Goal: Navigation & Orientation: Find specific page/section

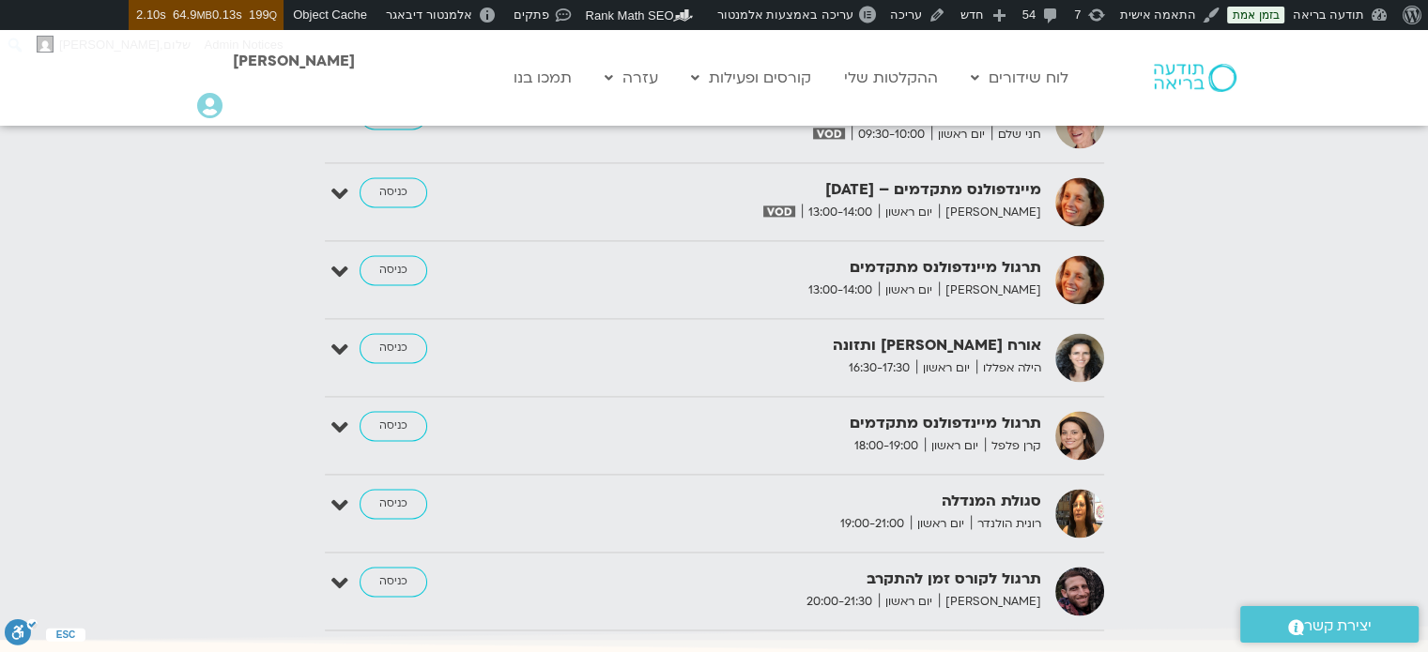
scroll to position [2721, 0]
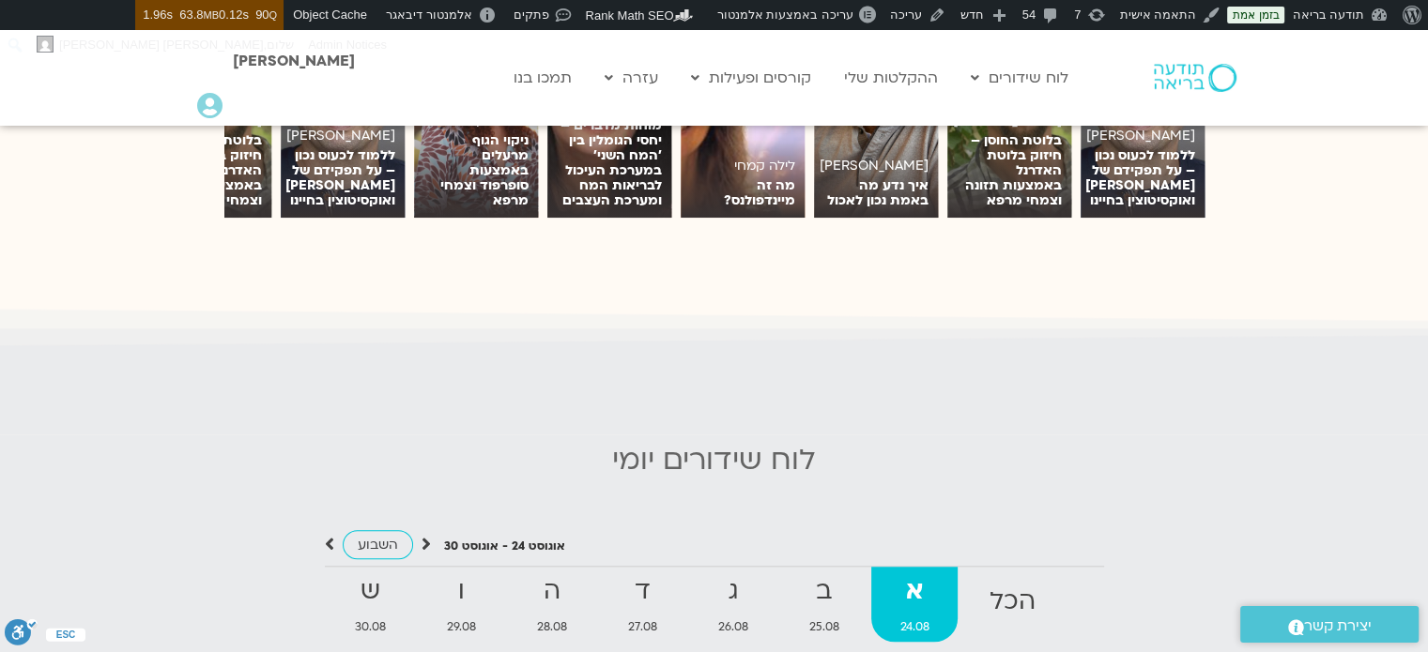
scroll to position [1818, 0]
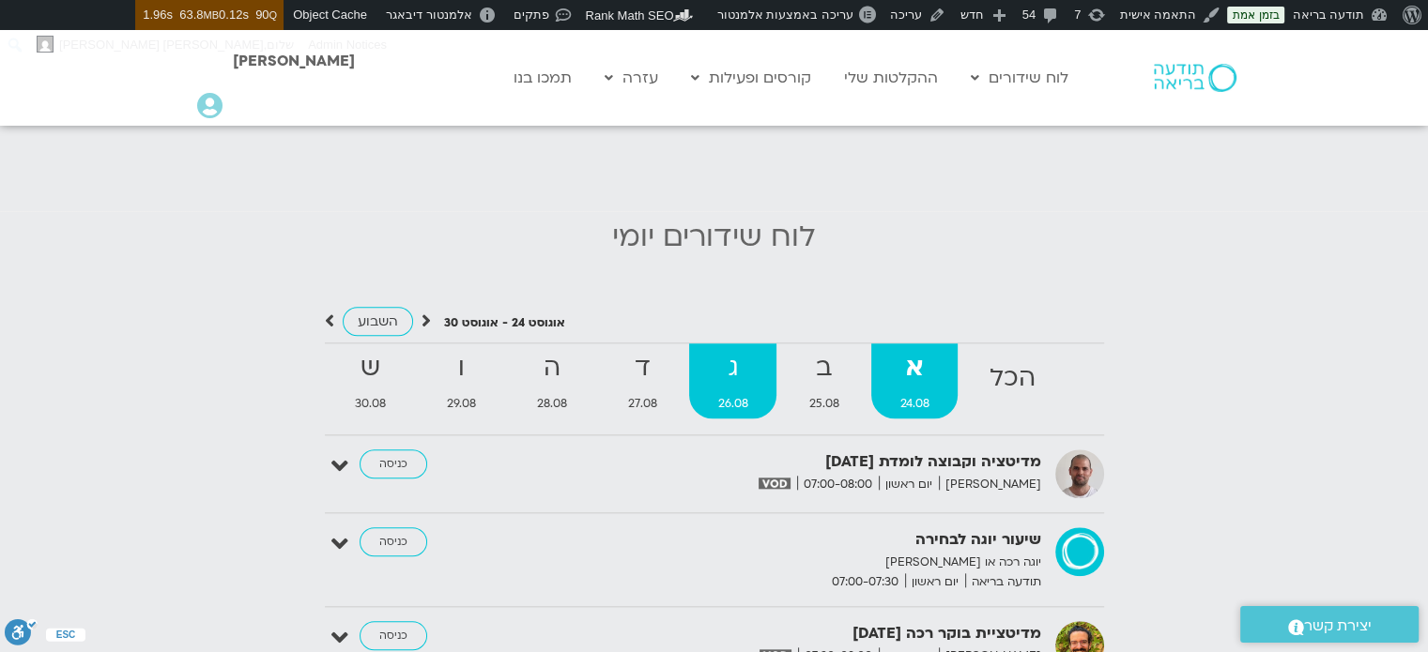
click at [735, 394] on span "26.08" at bounding box center [732, 404] width 87 height 20
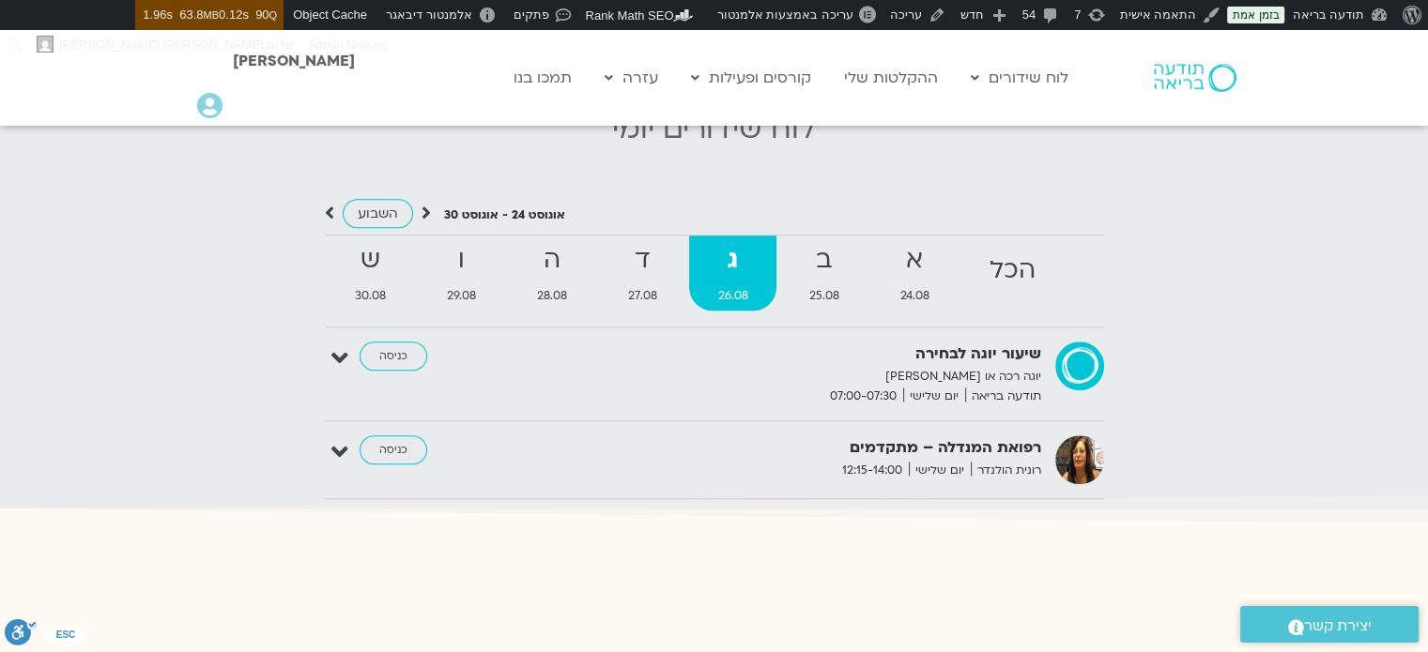
scroll to position [1956, 0]
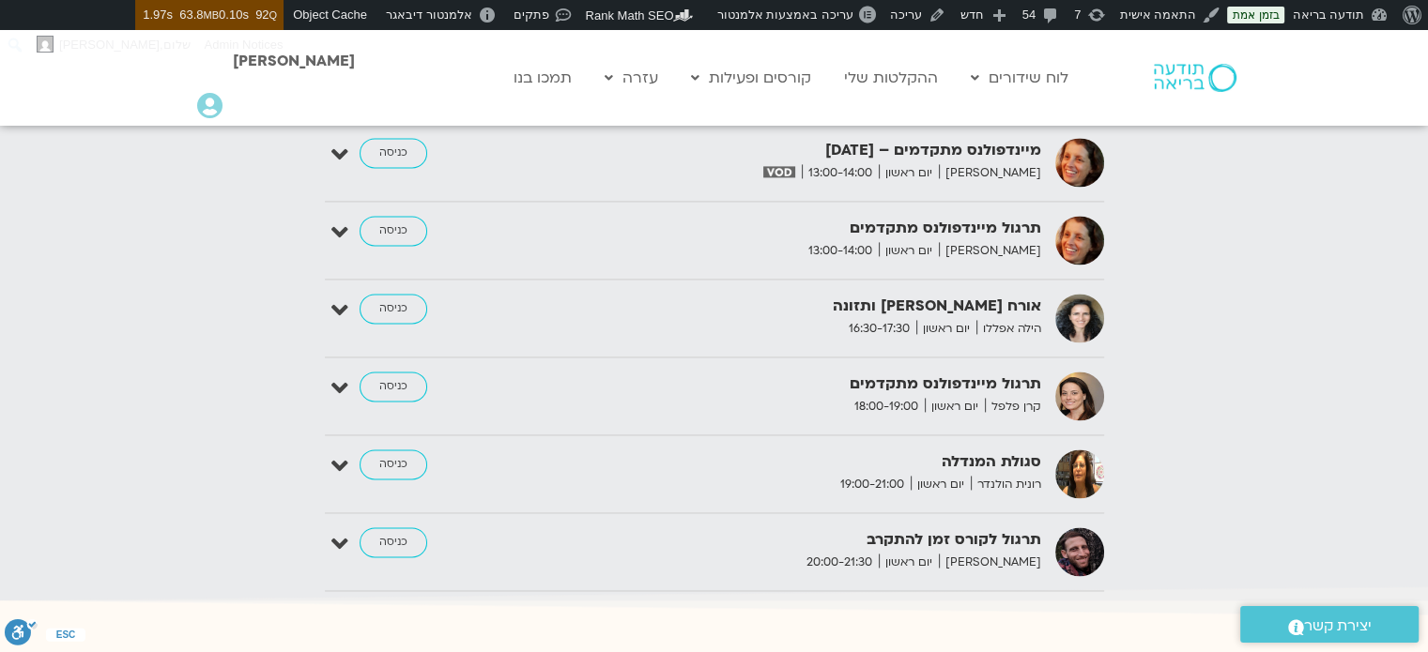
scroll to position [2654, 0]
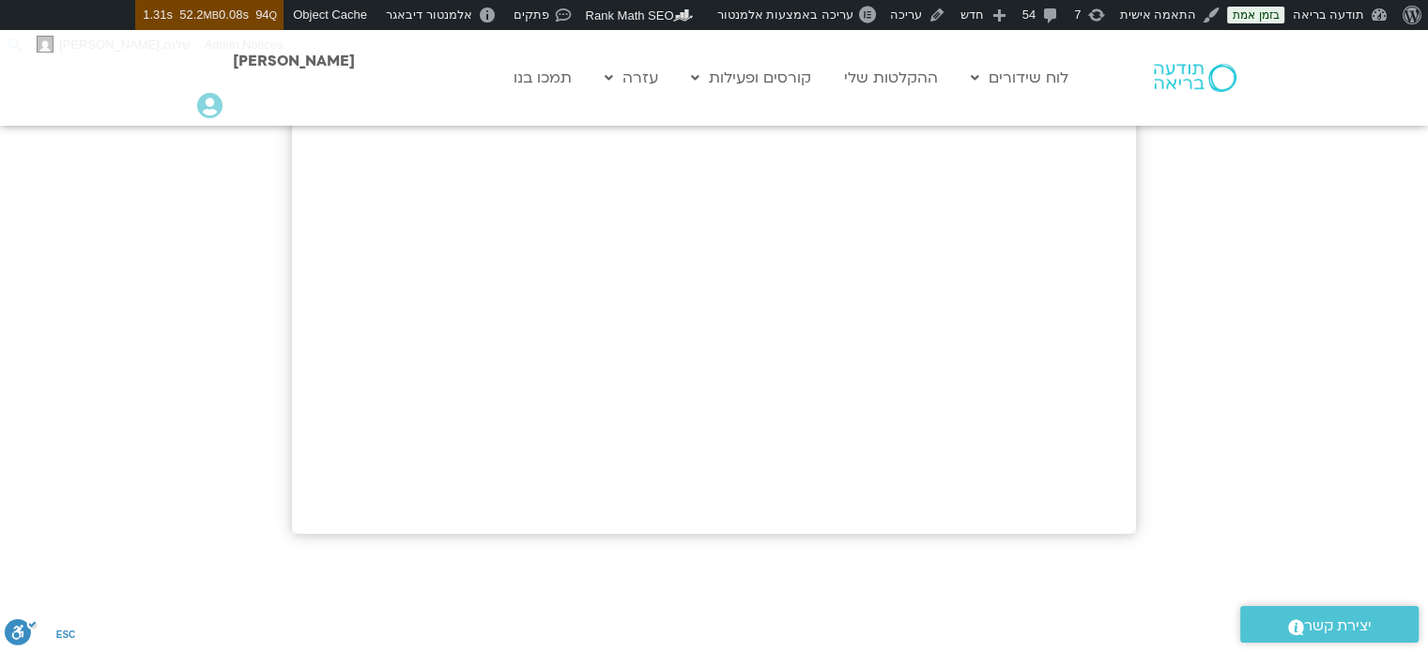
scroll to position [849, 0]
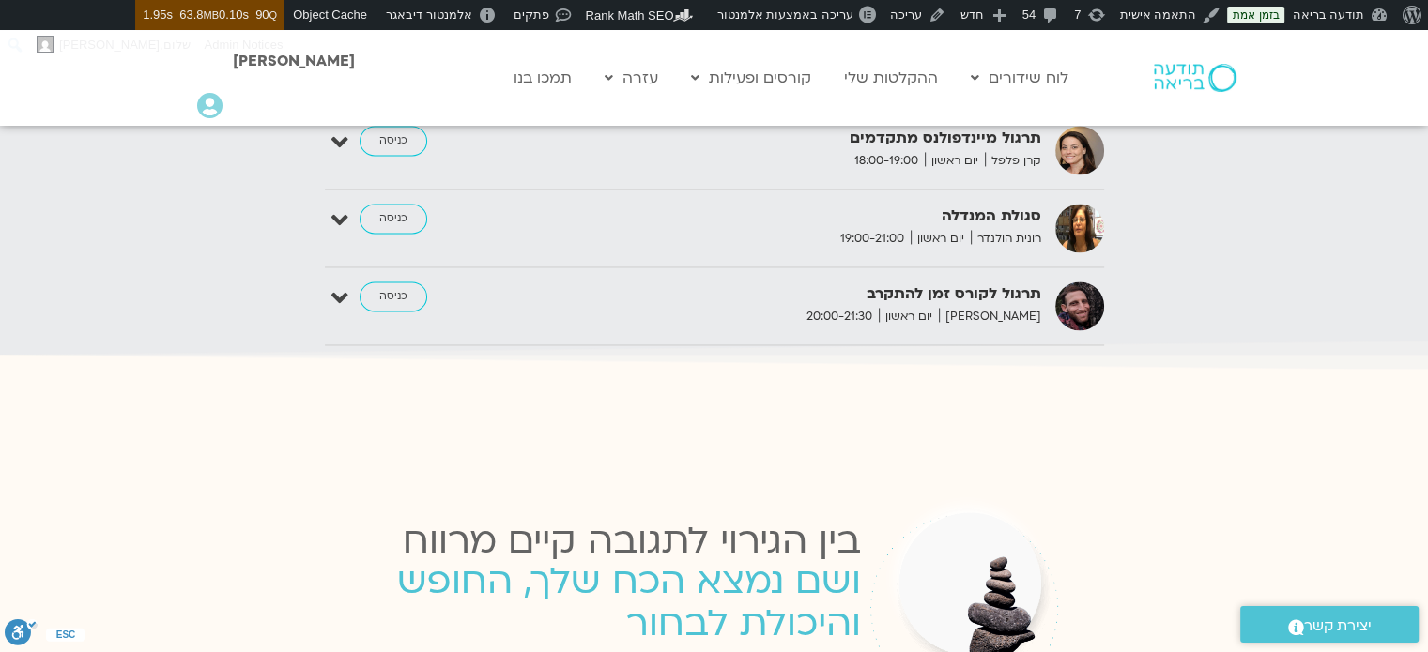
scroll to position [2836, 0]
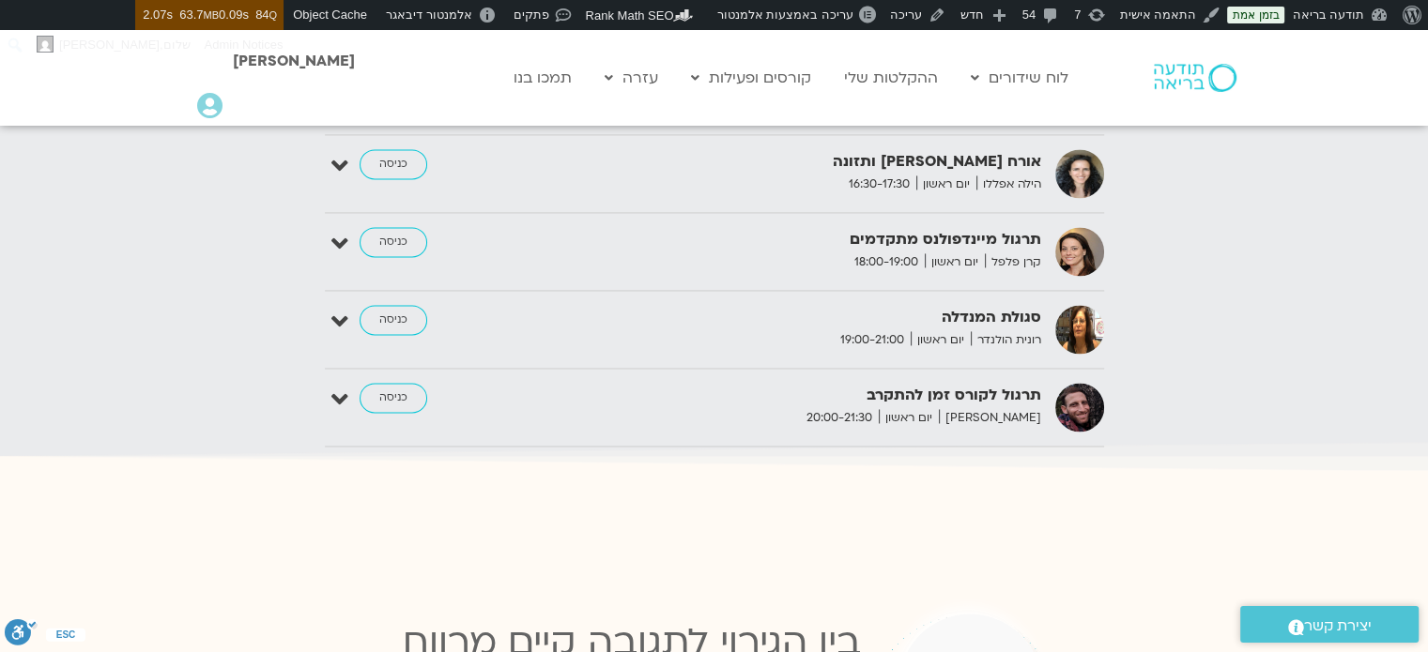
scroll to position [2840, 0]
